Goal: Ask a question

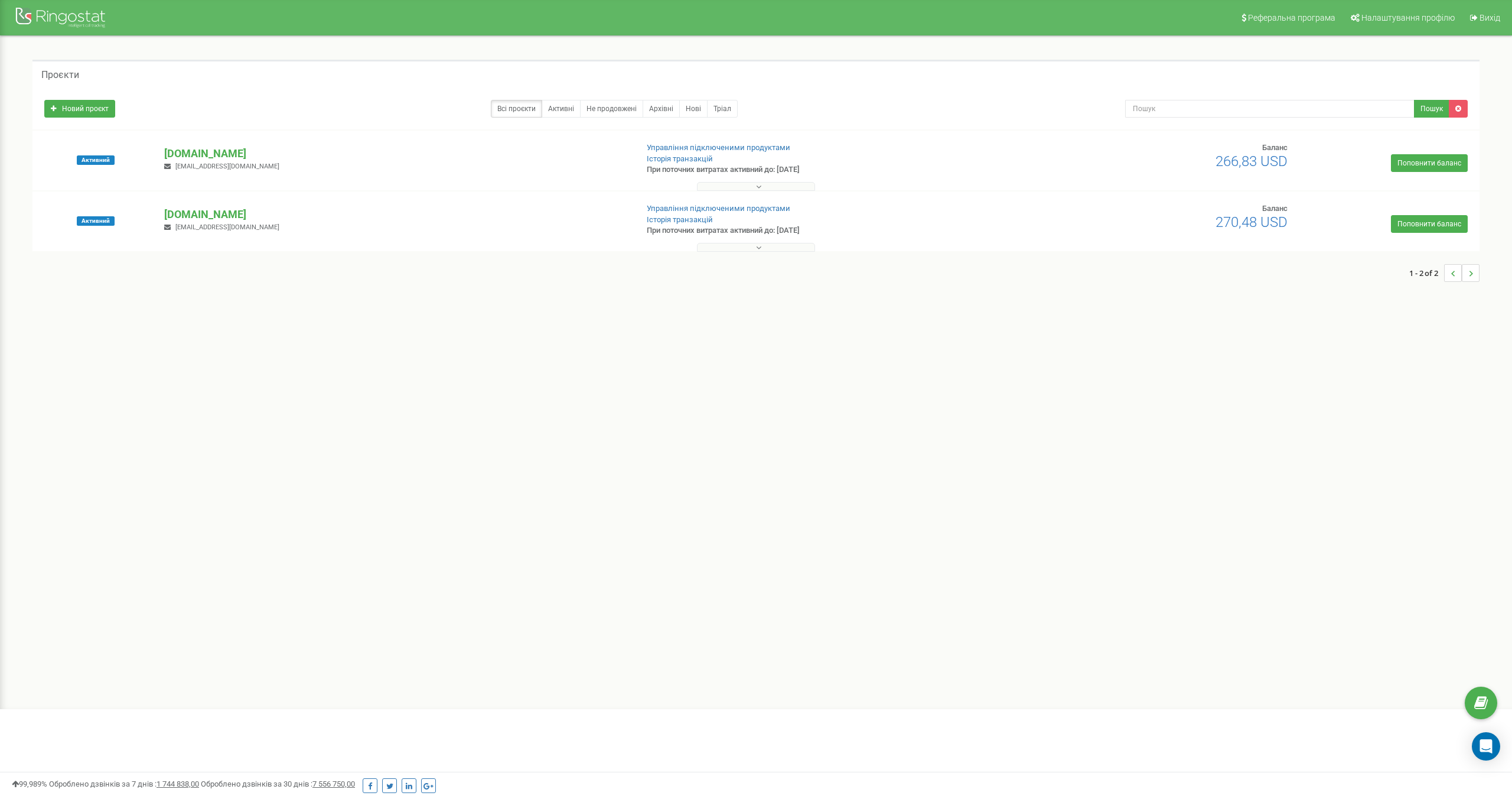
drag, startPoint x: 260, startPoint y: 153, endPoint x: 163, endPoint y: 156, distance: 97.0
click at [163, 156] on div "[DOMAIN_NAME] [EMAIL_ADDRESS][DOMAIN_NAME]" at bounding box center [395, 159] width 480 height 26
copy p "[DOMAIN_NAME]"
click at [208, 155] on p "[DOMAIN_NAME]" at bounding box center [395, 154] width 463 height 16
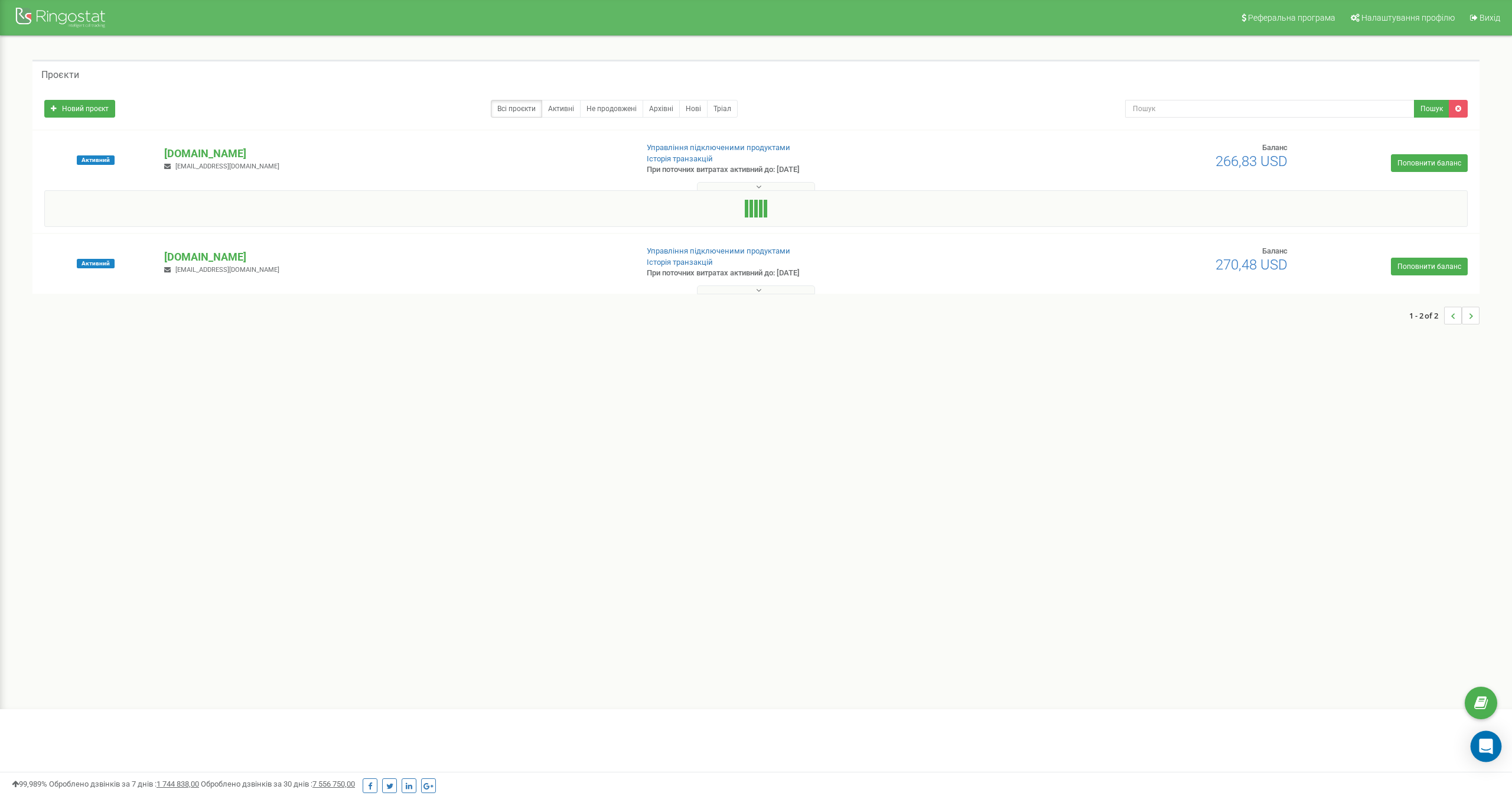
click at [1489, 746] on icon "Open Intercom Messenger" at bounding box center [1486, 747] width 14 height 16
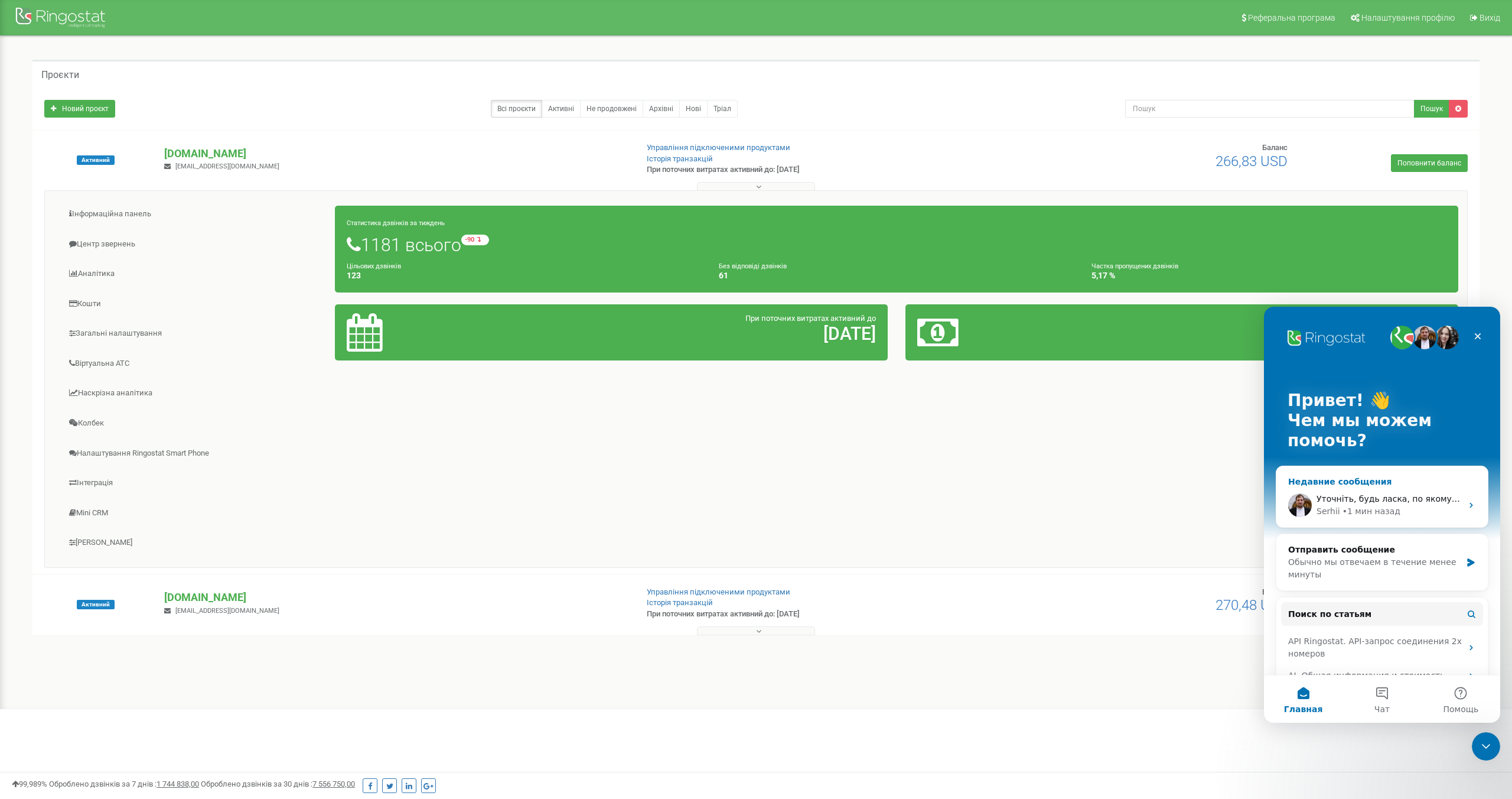
click at [1366, 499] on span "Уточніть, будь ласка, по якому проєкту зараз запитання?" at bounding box center [1443, 499] width 252 height 10
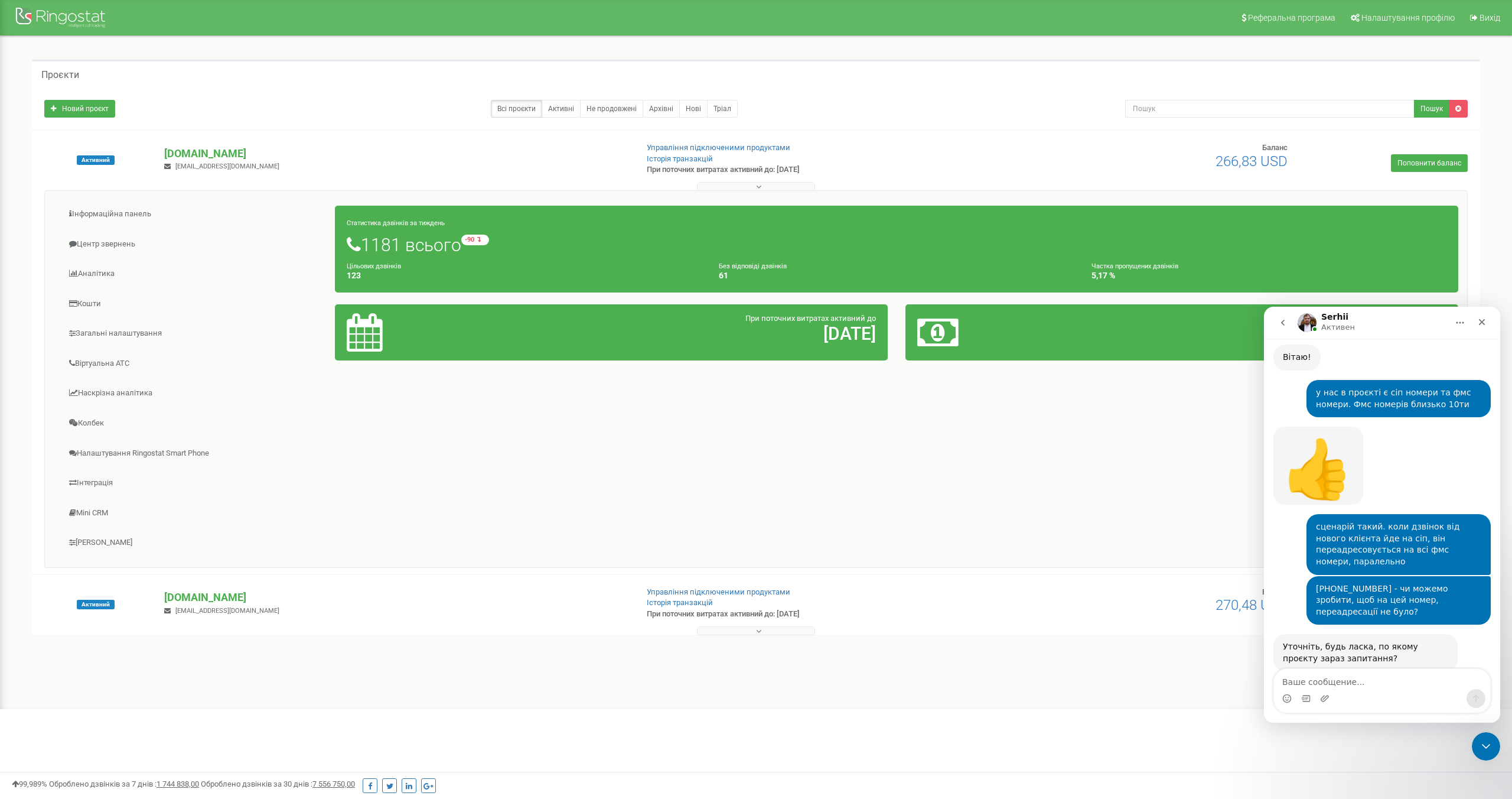
scroll to position [341, 0]
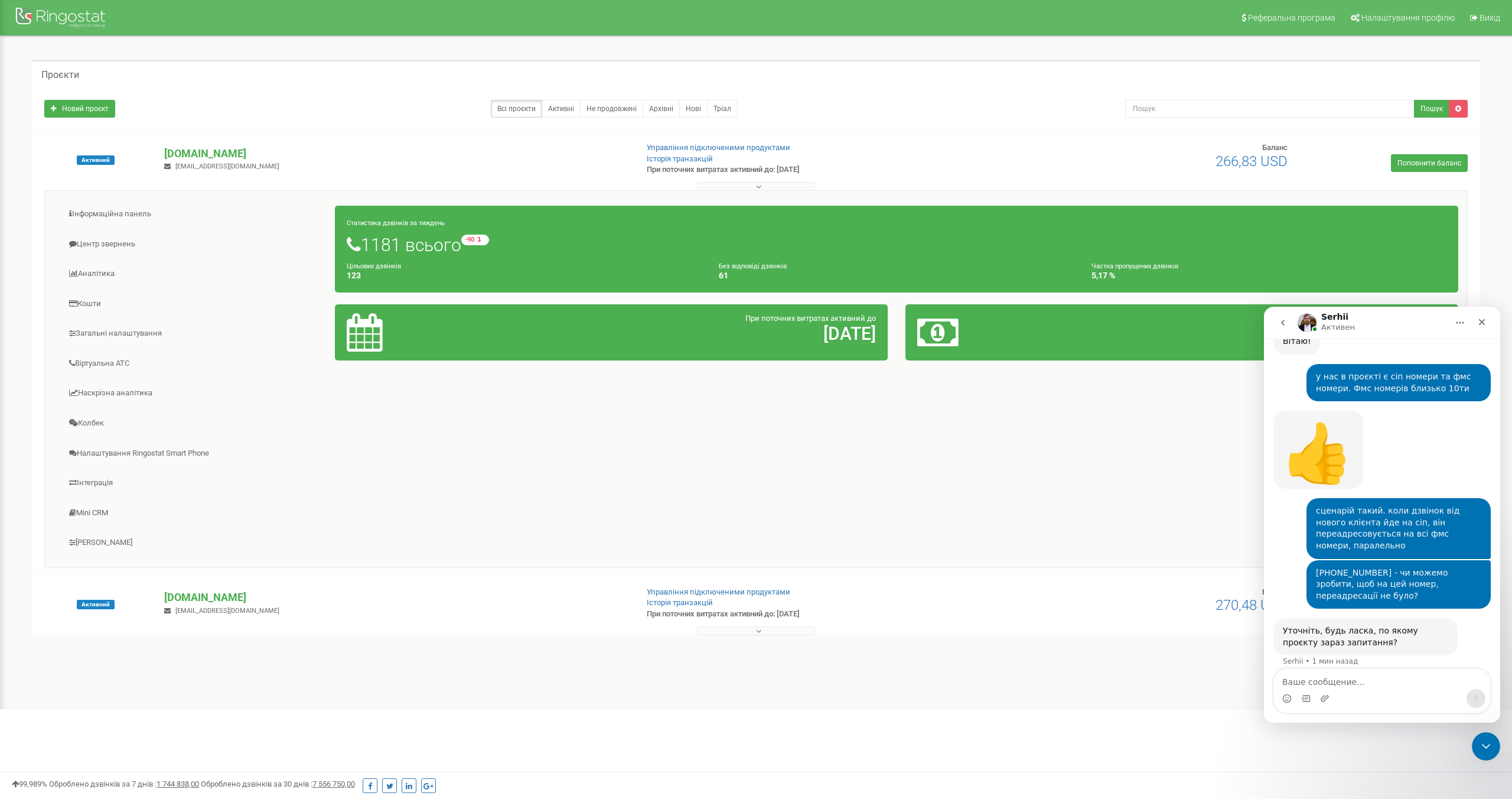
click at [1322, 683] on textarea "Ваше сообщение..." at bounding box center [1382, 679] width 216 height 20
type textarea "[DOMAIN_NAME]"
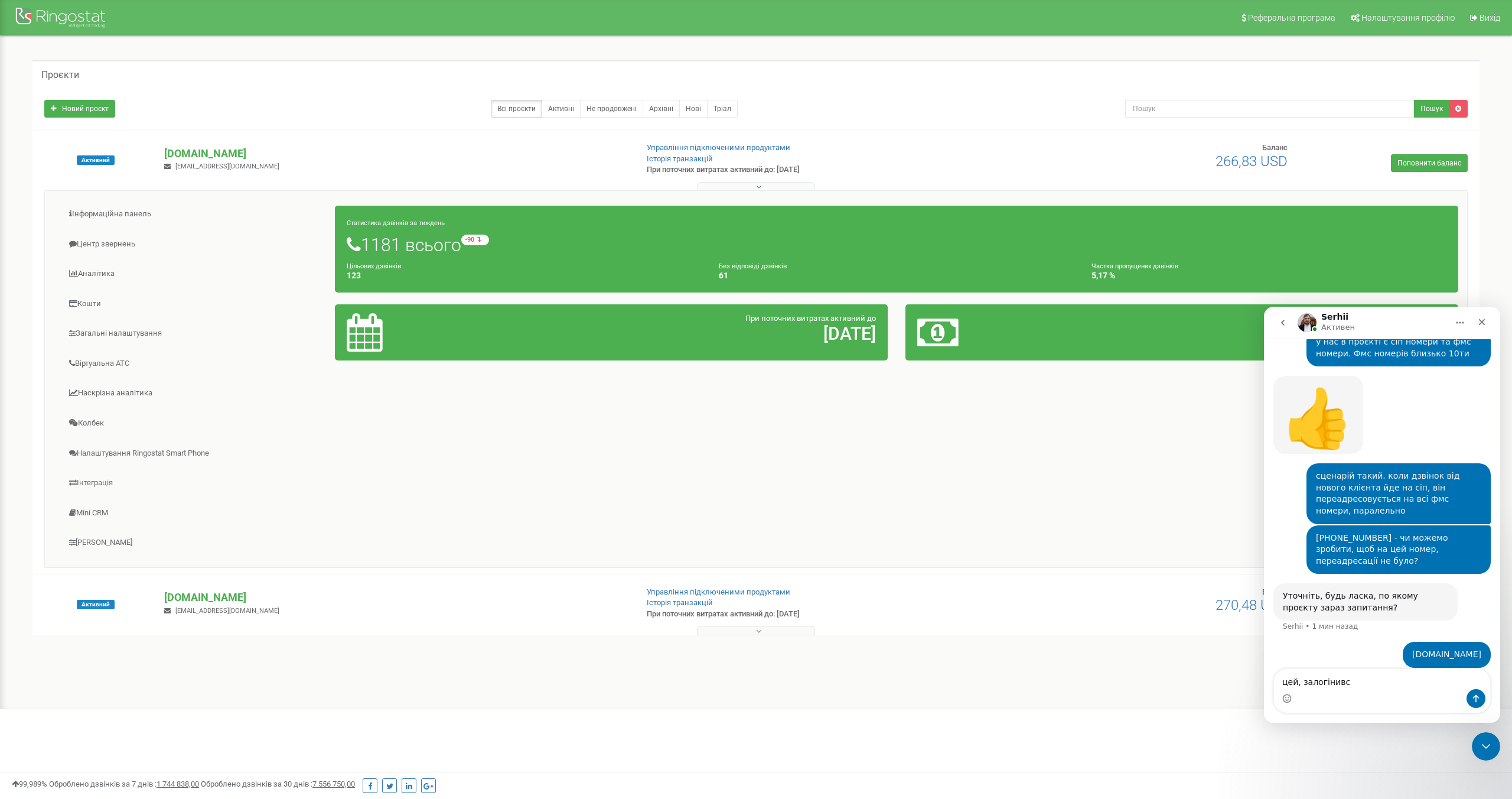
type textarea "цей, залогінився"
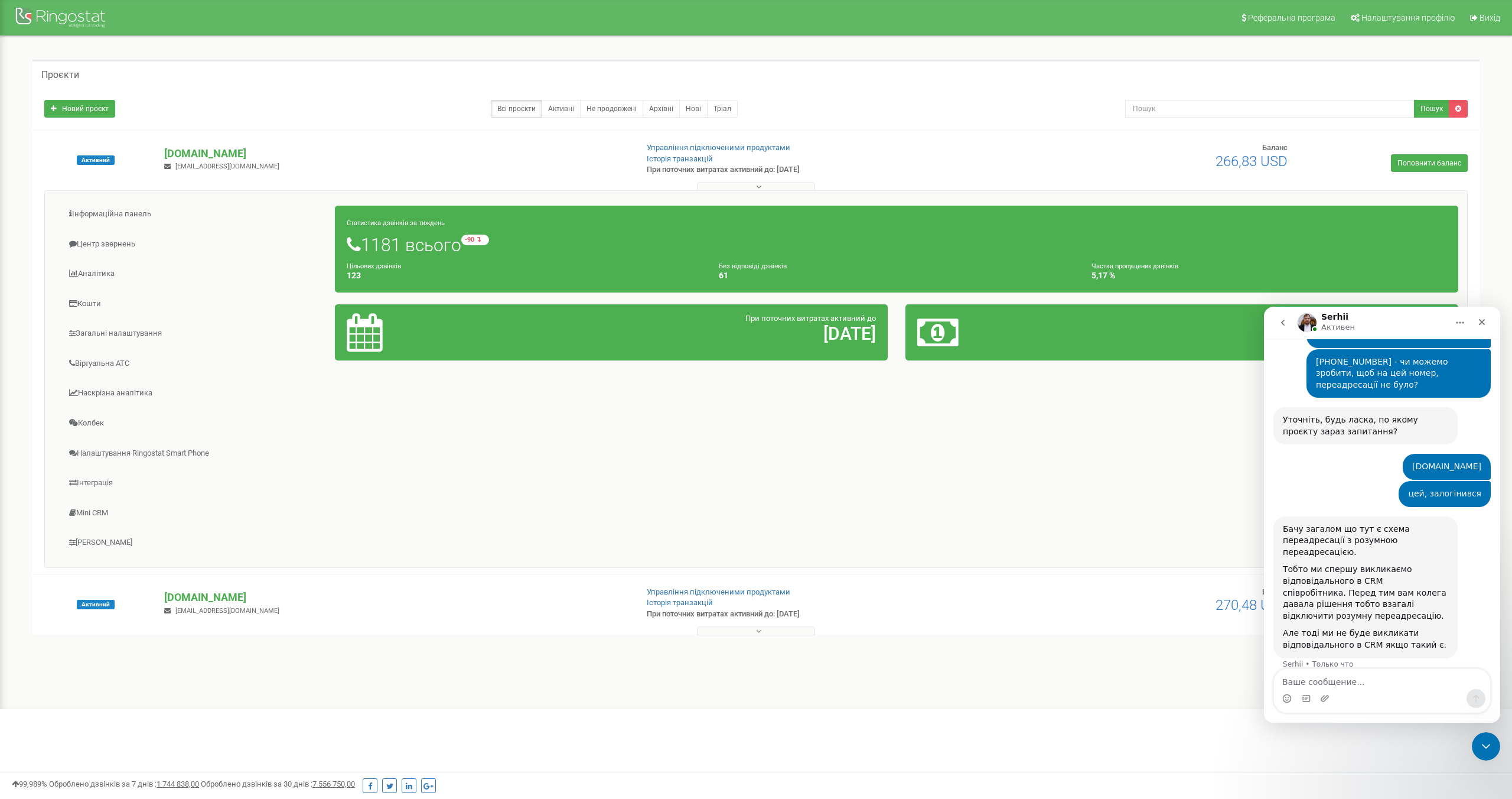
scroll to position [555, 0]
